Goal: Information Seeking & Learning: Learn about a topic

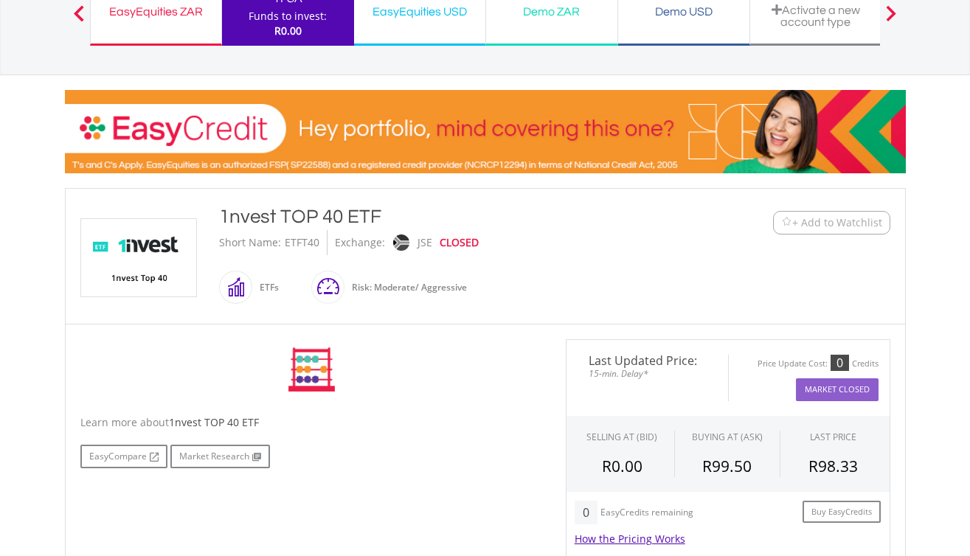
scroll to position [272, 0]
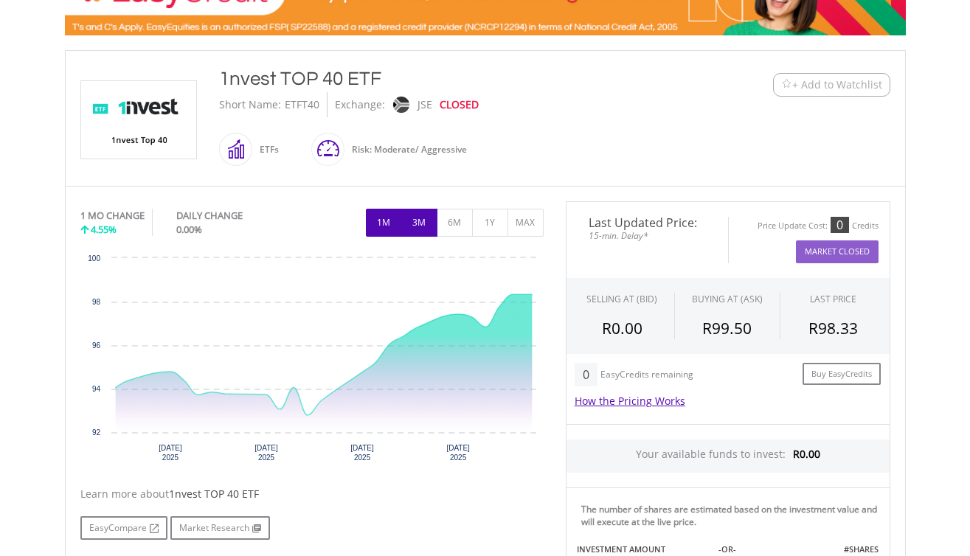
click at [418, 217] on button "3M" at bounding box center [419, 223] width 36 height 28
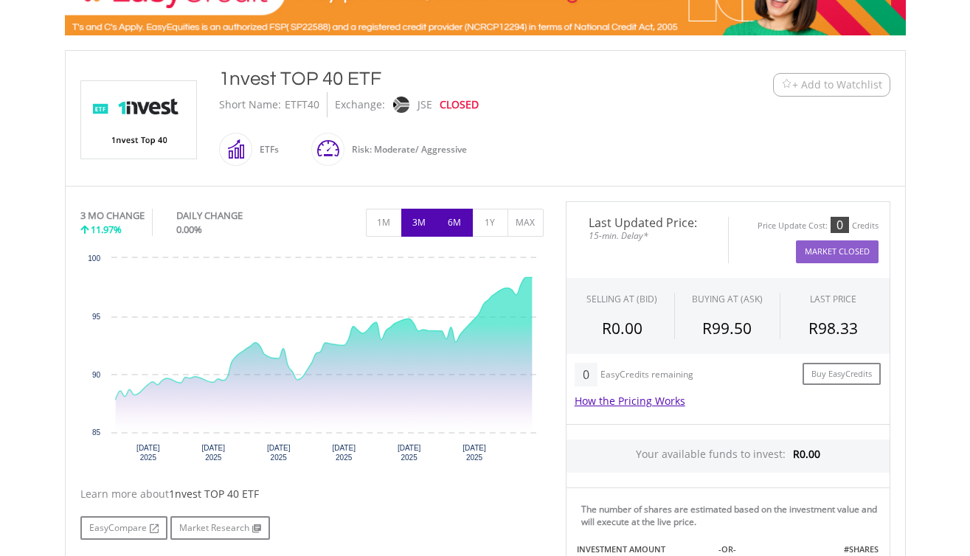
click at [462, 217] on button "6M" at bounding box center [455, 223] width 36 height 28
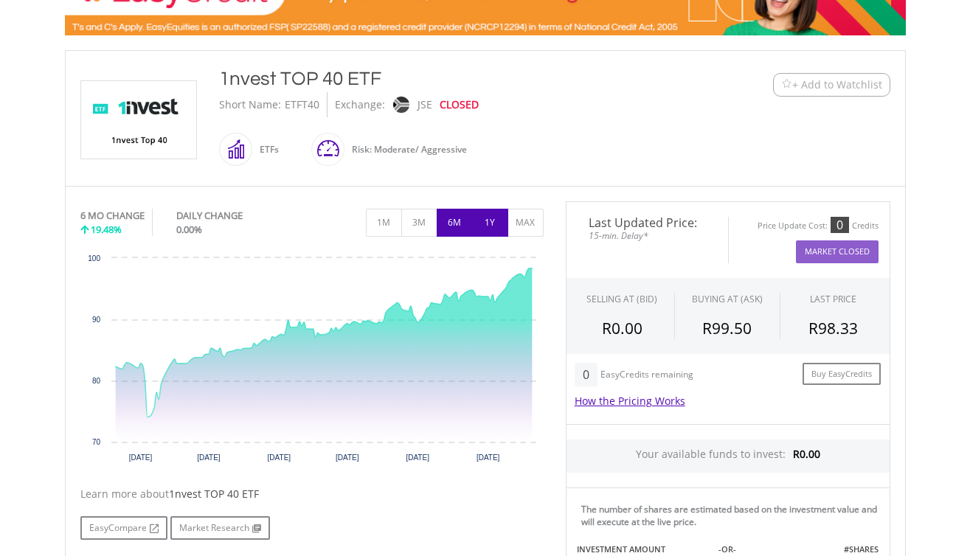
click at [490, 221] on button "1Y" at bounding box center [490, 223] width 36 height 28
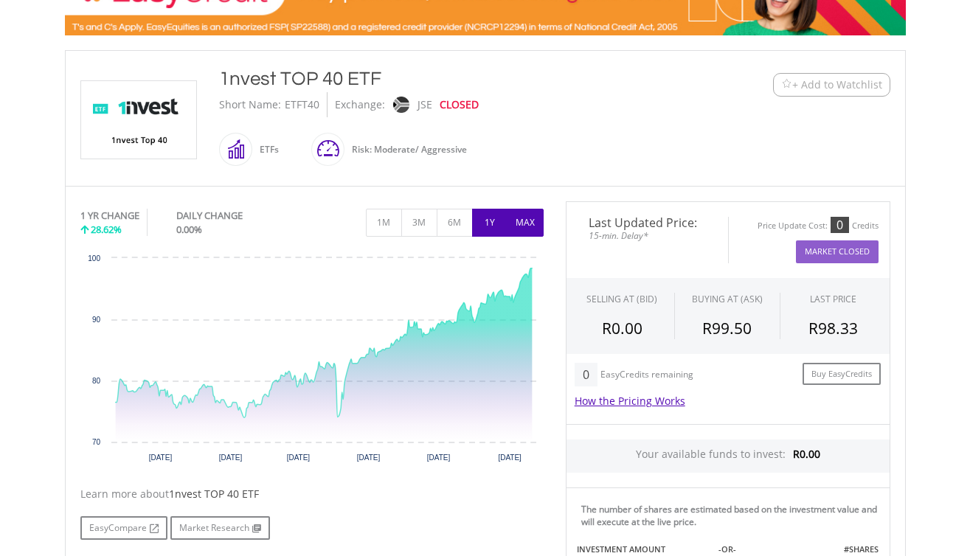
click at [514, 221] on button "MAX" at bounding box center [526, 223] width 36 height 28
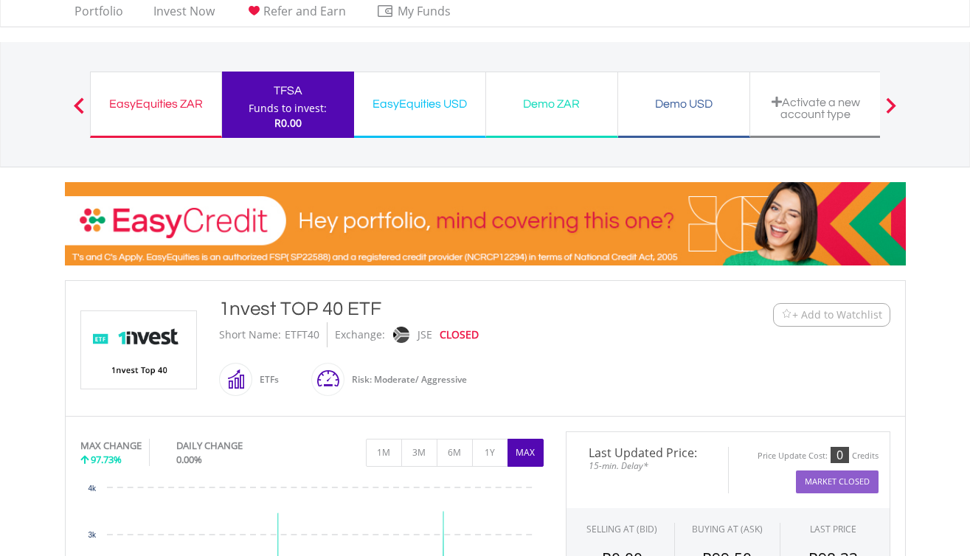
scroll to position [0, 0]
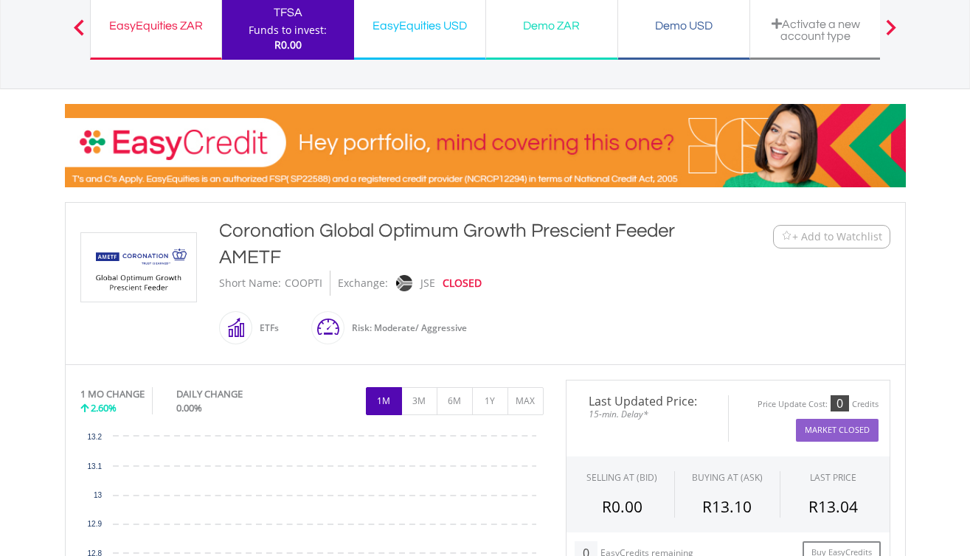
scroll to position [235, 0]
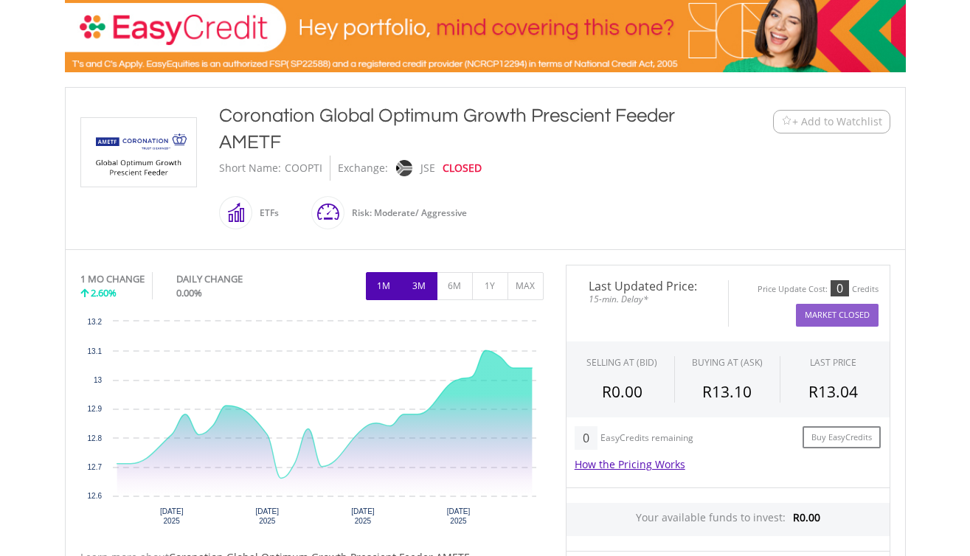
click at [415, 280] on button "3M" at bounding box center [419, 286] width 36 height 28
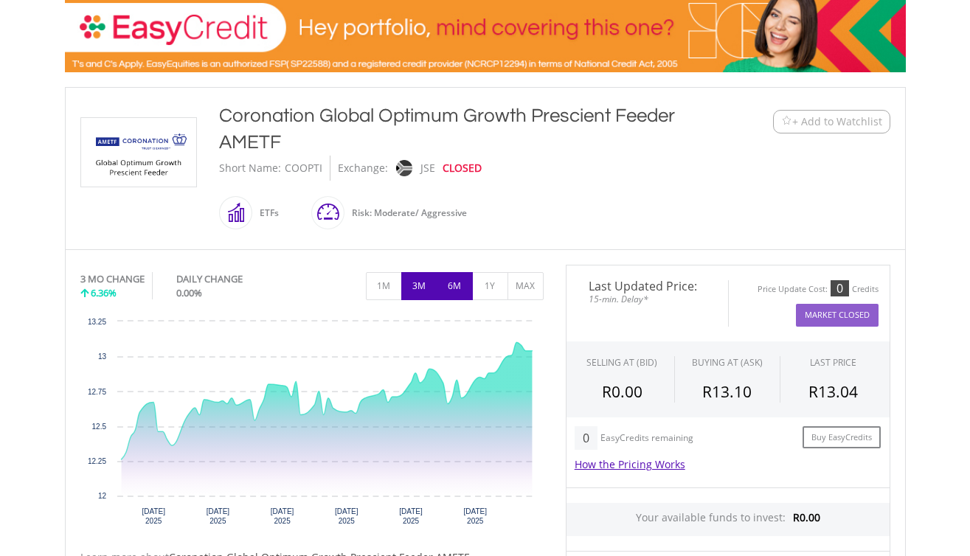
click at [451, 284] on button "6M" at bounding box center [455, 286] width 36 height 28
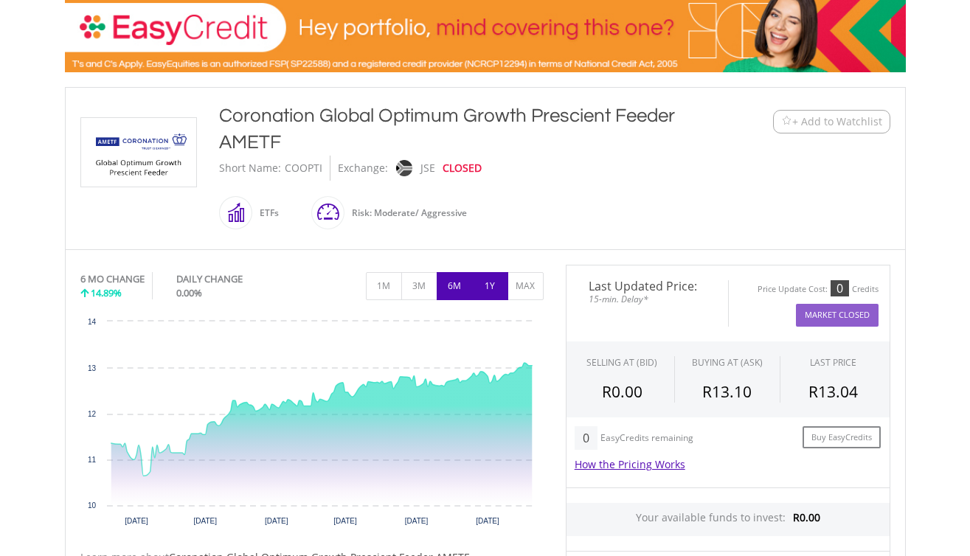
click at [485, 286] on button "1Y" at bounding box center [490, 286] width 36 height 28
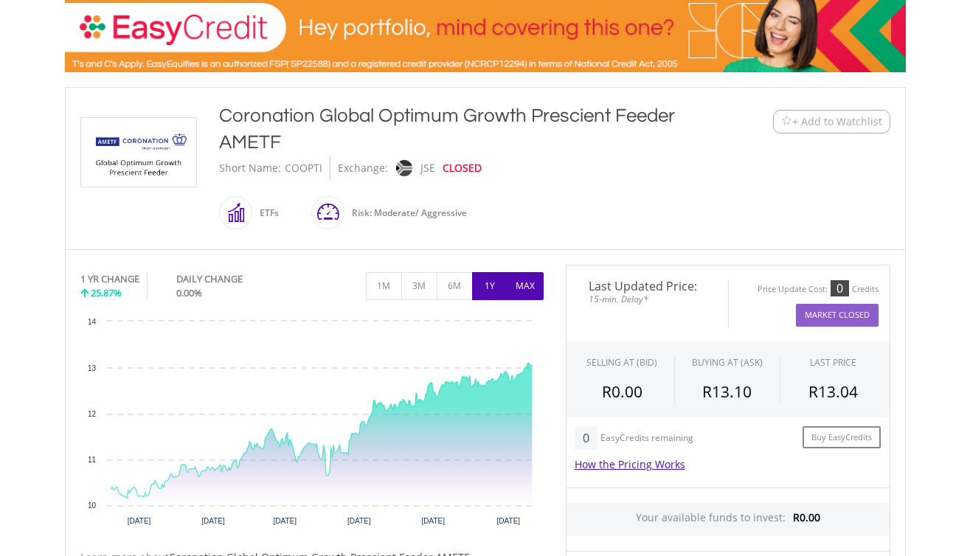
click at [522, 286] on button "MAX" at bounding box center [526, 286] width 36 height 28
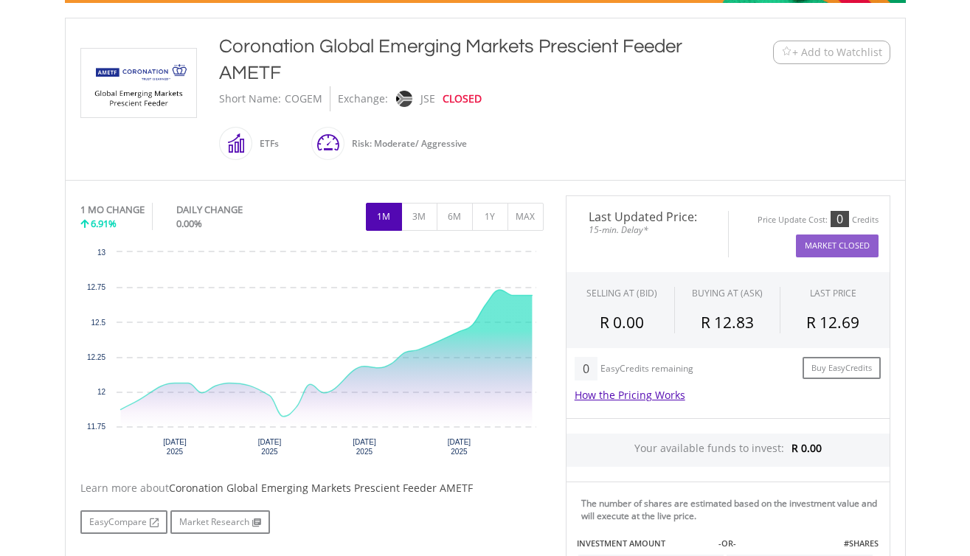
scroll to position [314, 0]
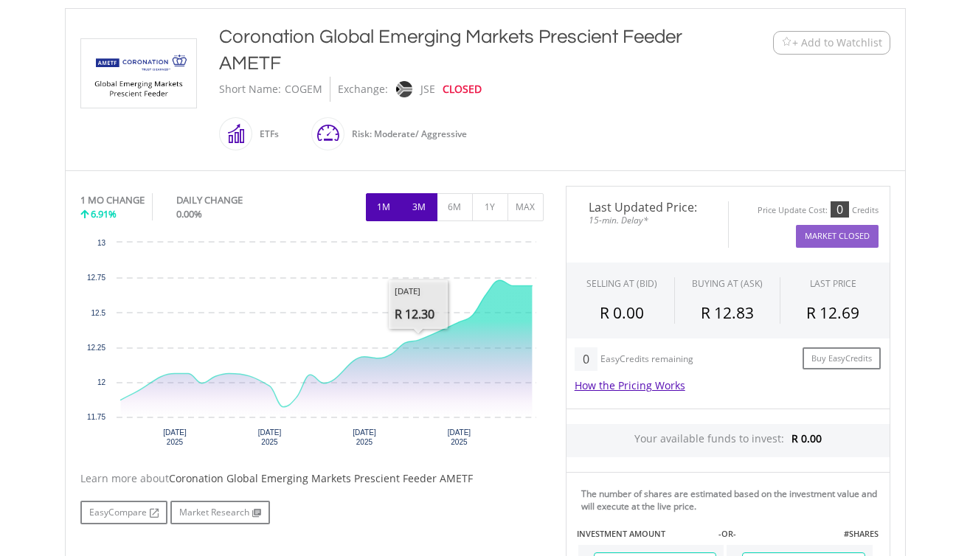
click at [420, 211] on button "3M" at bounding box center [419, 207] width 36 height 28
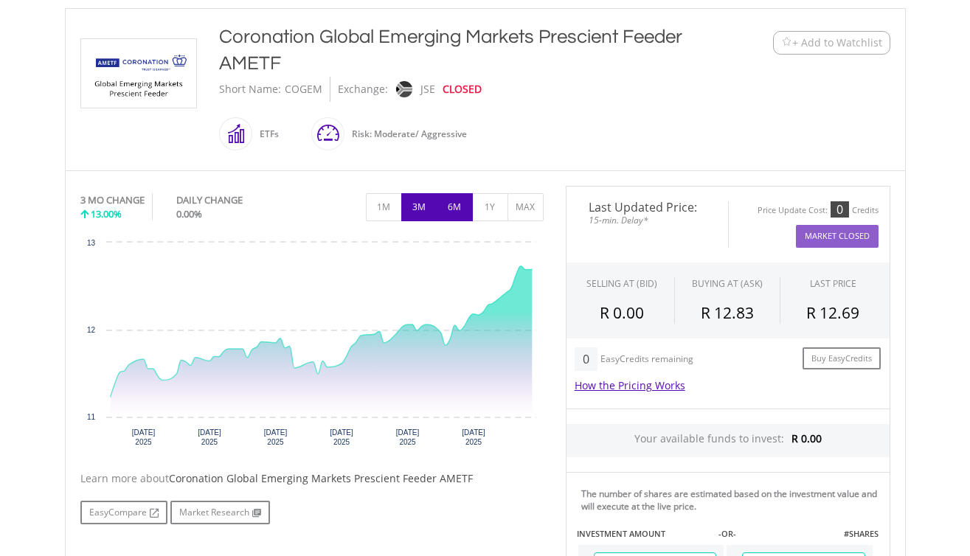
click at [446, 206] on button "6M" at bounding box center [455, 207] width 36 height 28
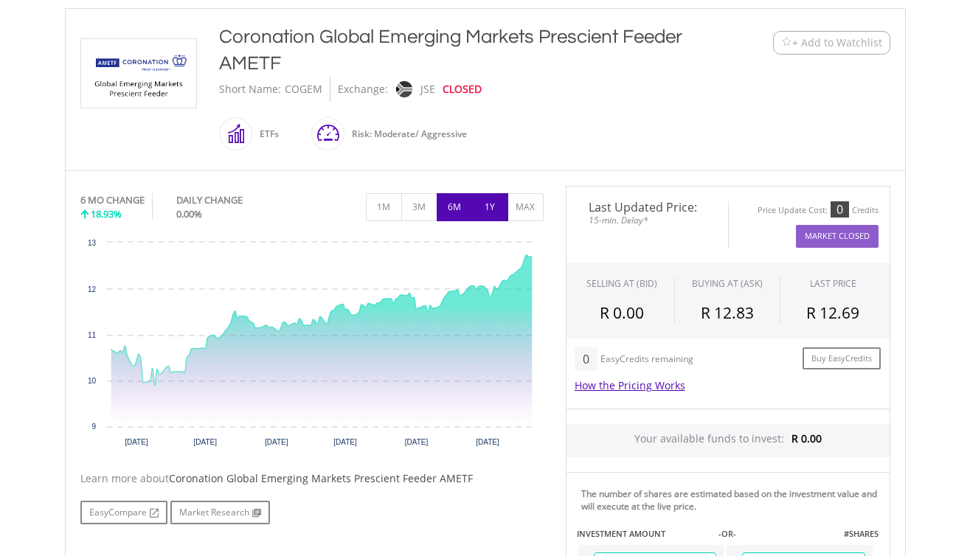
click at [490, 207] on button "1Y" at bounding box center [490, 207] width 36 height 28
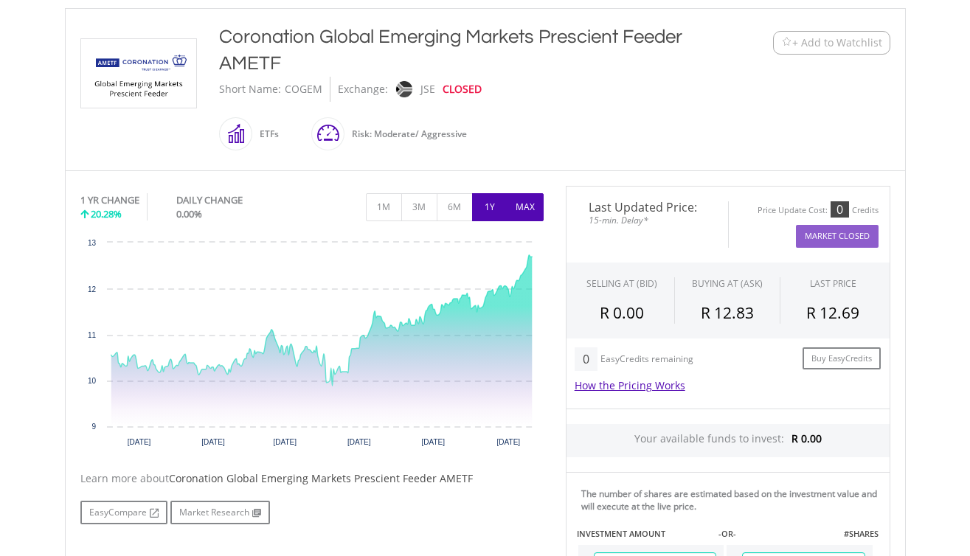
click at [520, 207] on button "MAX" at bounding box center [526, 207] width 36 height 28
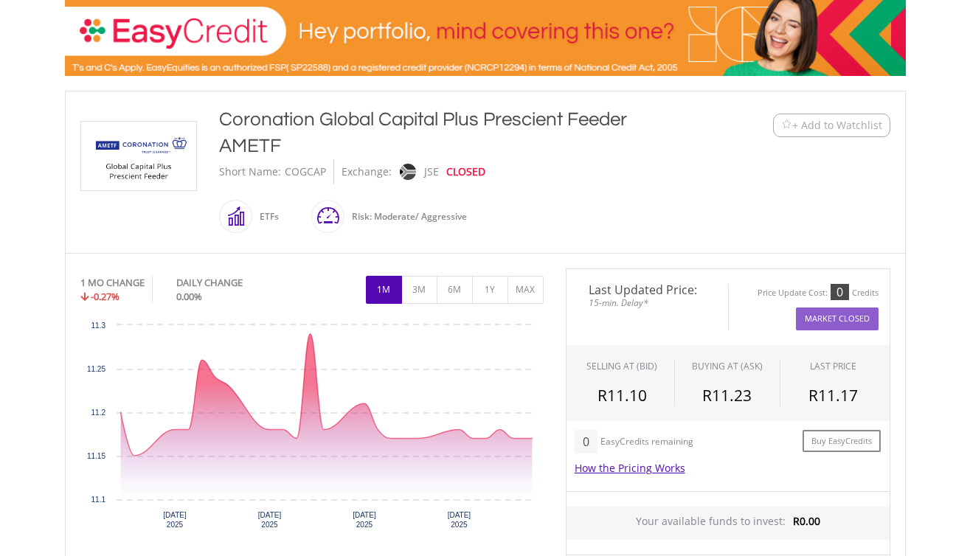
scroll to position [249, 0]
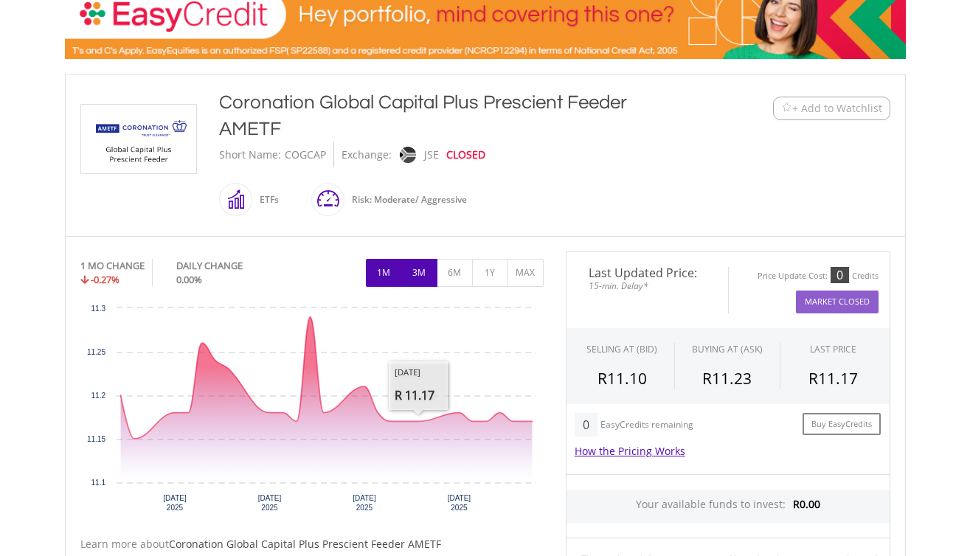
click at [422, 280] on button "3M" at bounding box center [419, 273] width 36 height 28
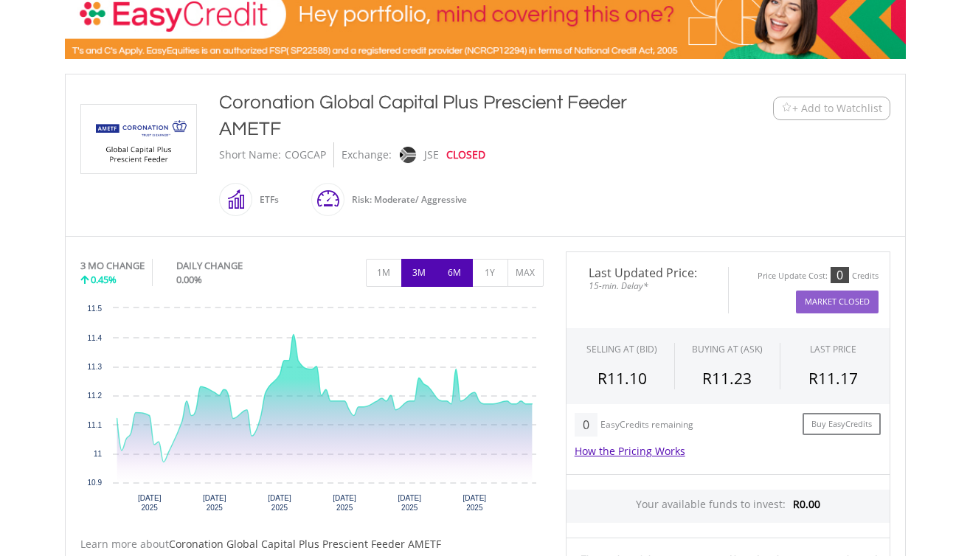
click at [449, 278] on button "6M" at bounding box center [455, 273] width 36 height 28
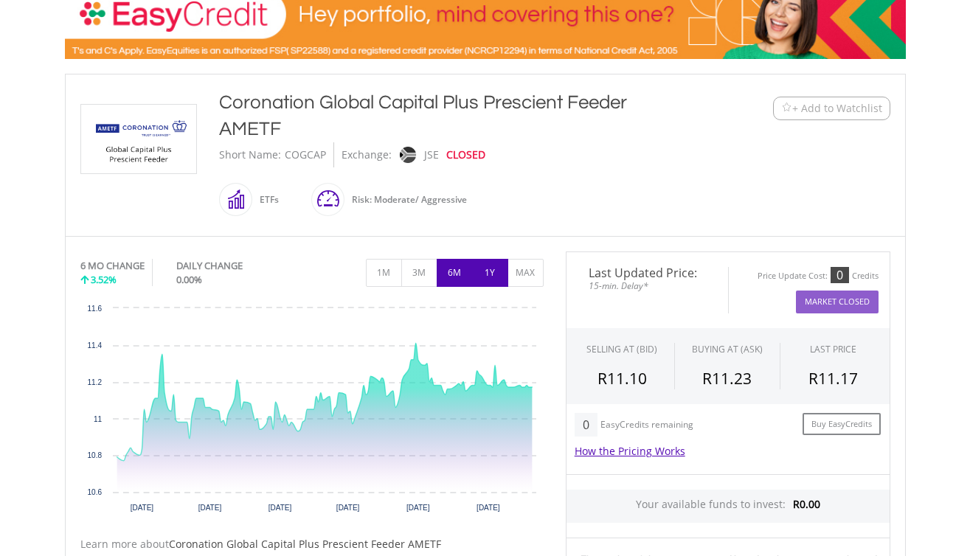
click at [478, 274] on button "1Y" at bounding box center [490, 273] width 36 height 28
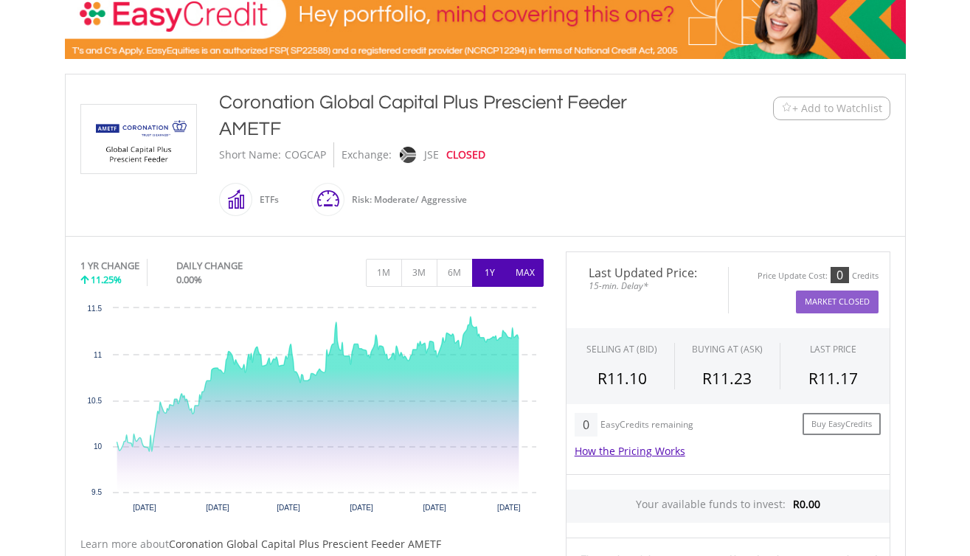
click at [522, 272] on button "MAX" at bounding box center [526, 273] width 36 height 28
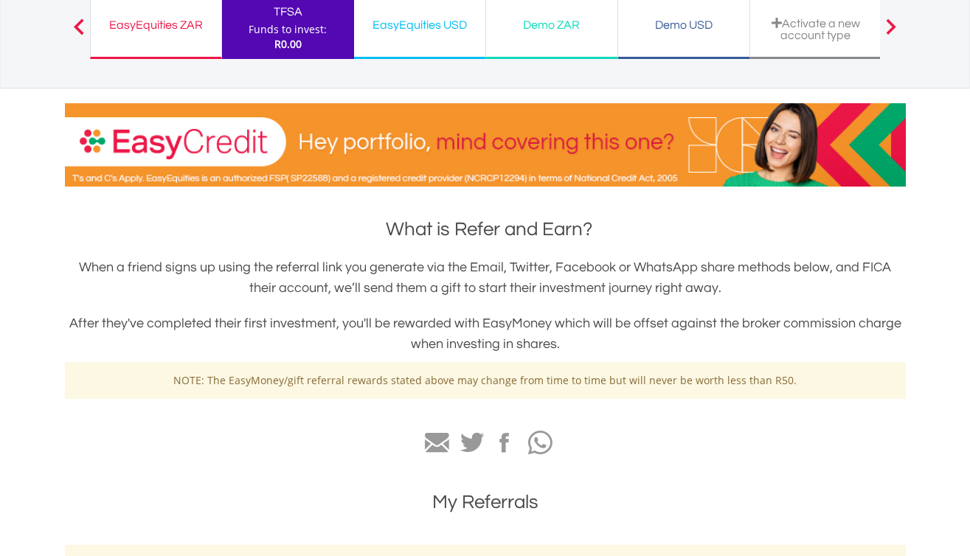
scroll to position [123, 0]
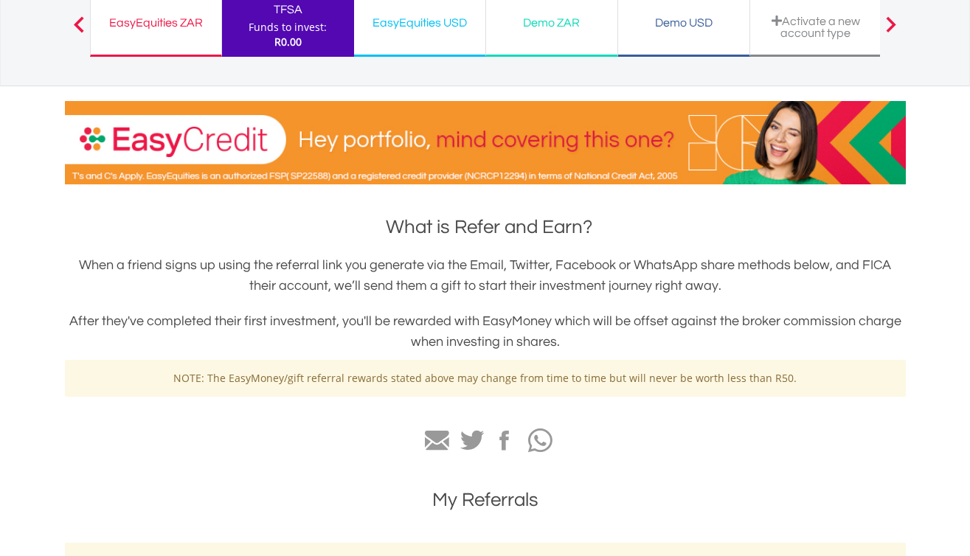
click at [300, 30] on div "Funds to invest:" at bounding box center [288, 27] width 78 height 15
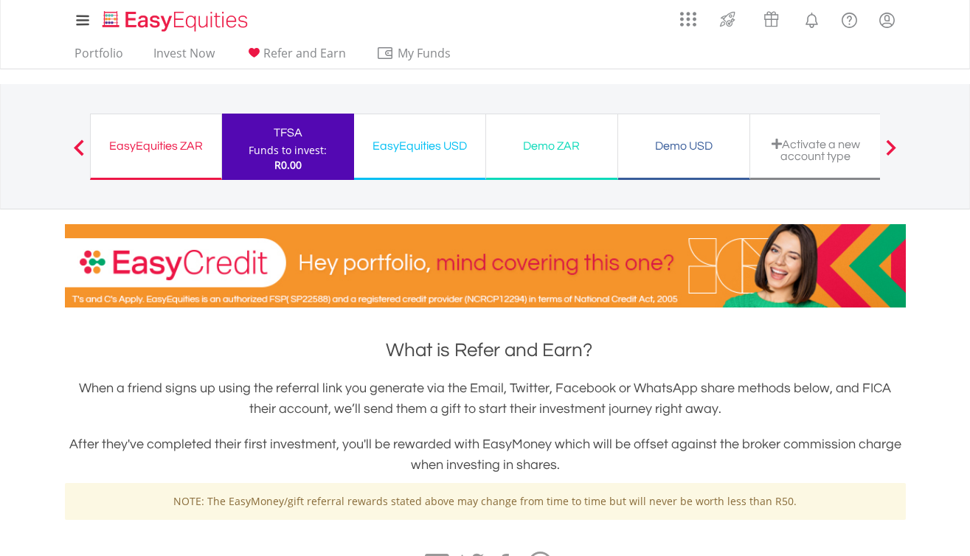
click at [286, 163] on span "R0.00" at bounding box center [288, 165] width 27 height 14
click at [184, 57] on link "Invest Now" at bounding box center [184, 57] width 73 height 23
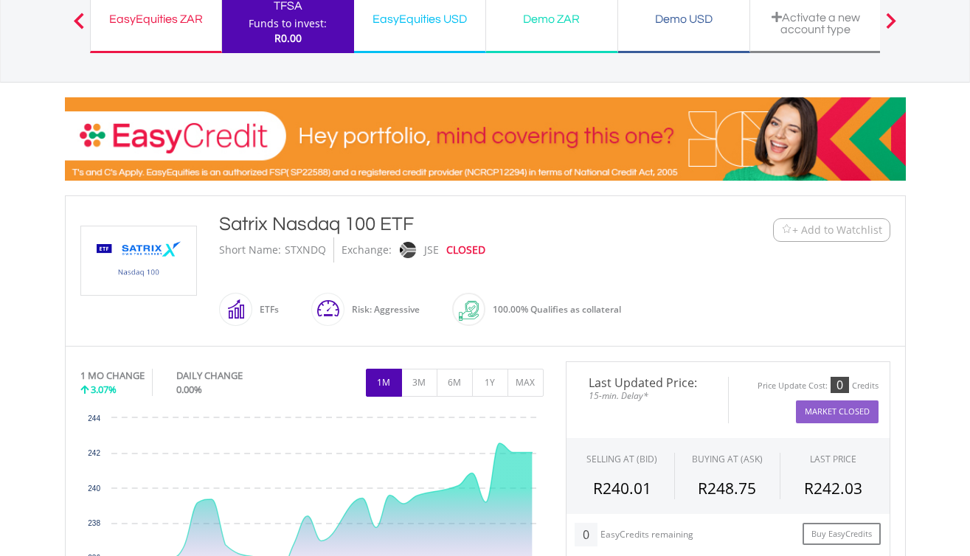
scroll to position [233, 0]
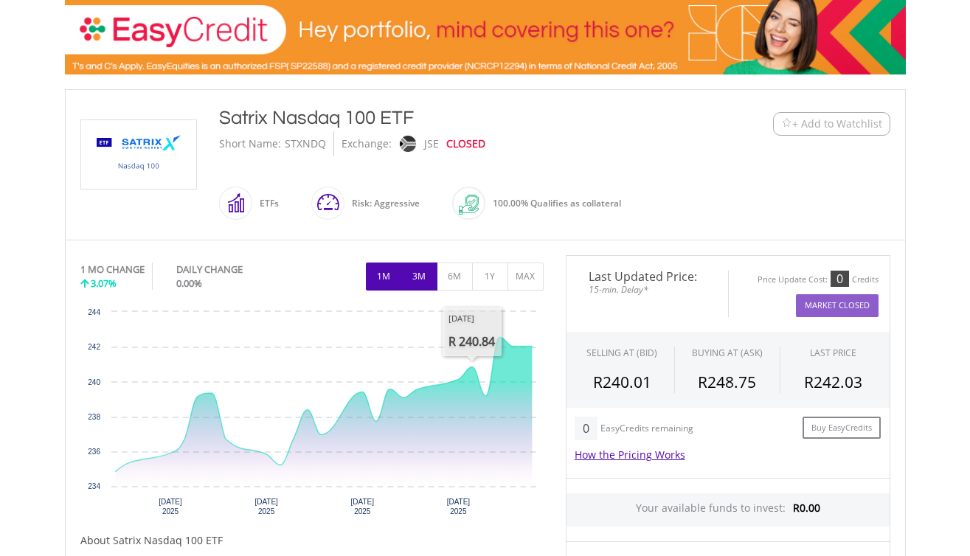
click at [424, 269] on button "3M" at bounding box center [419, 277] width 36 height 28
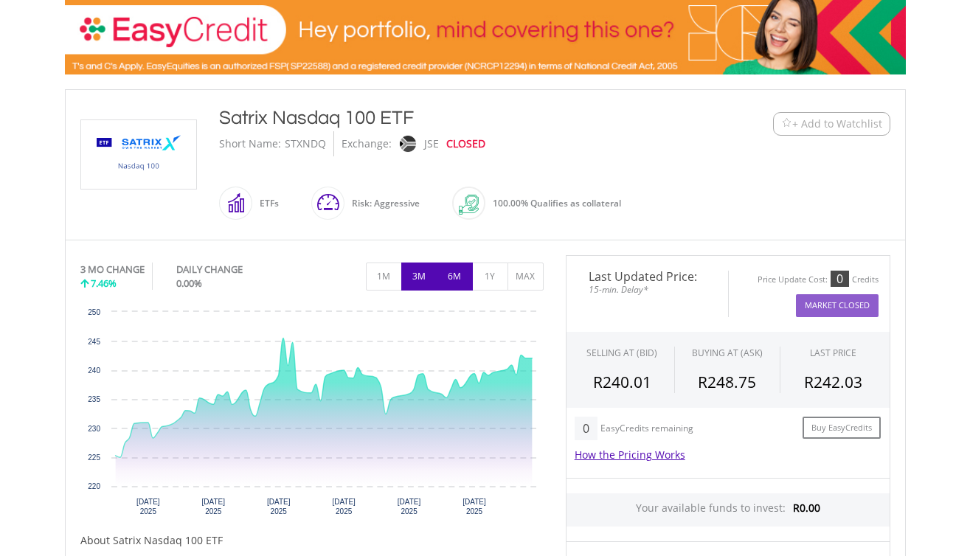
click at [452, 275] on button "6M" at bounding box center [455, 277] width 36 height 28
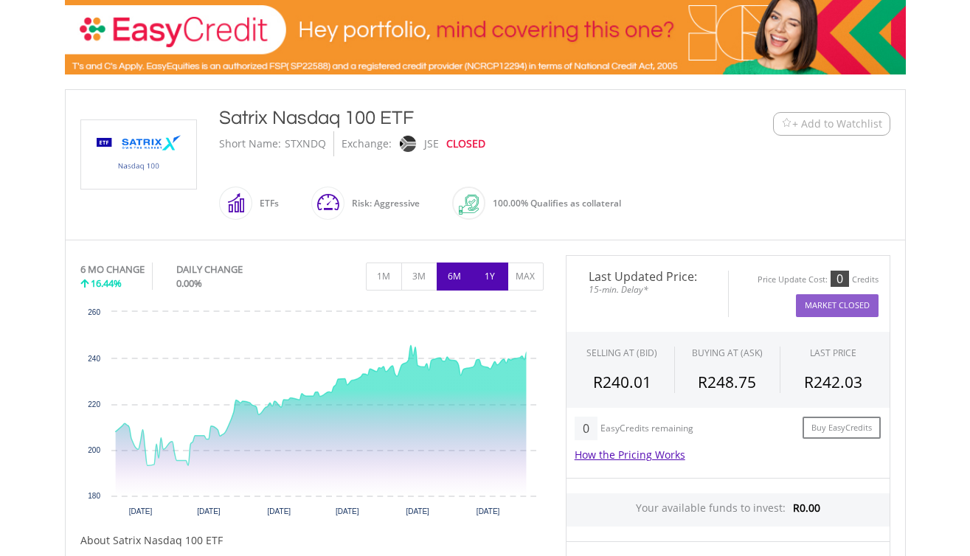
click at [484, 272] on button "1Y" at bounding box center [490, 277] width 36 height 28
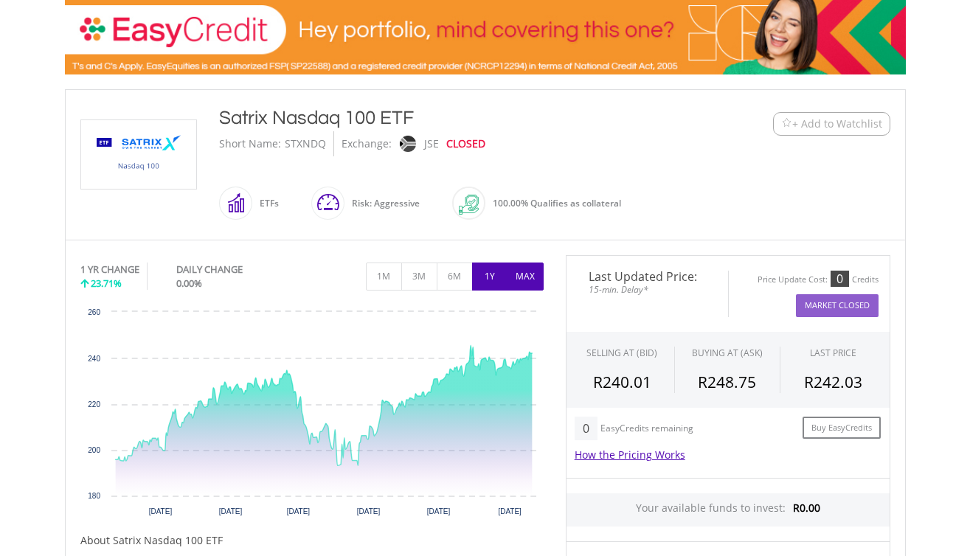
click at [519, 273] on button "MAX" at bounding box center [526, 277] width 36 height 28
